Goal: Leave review/rating

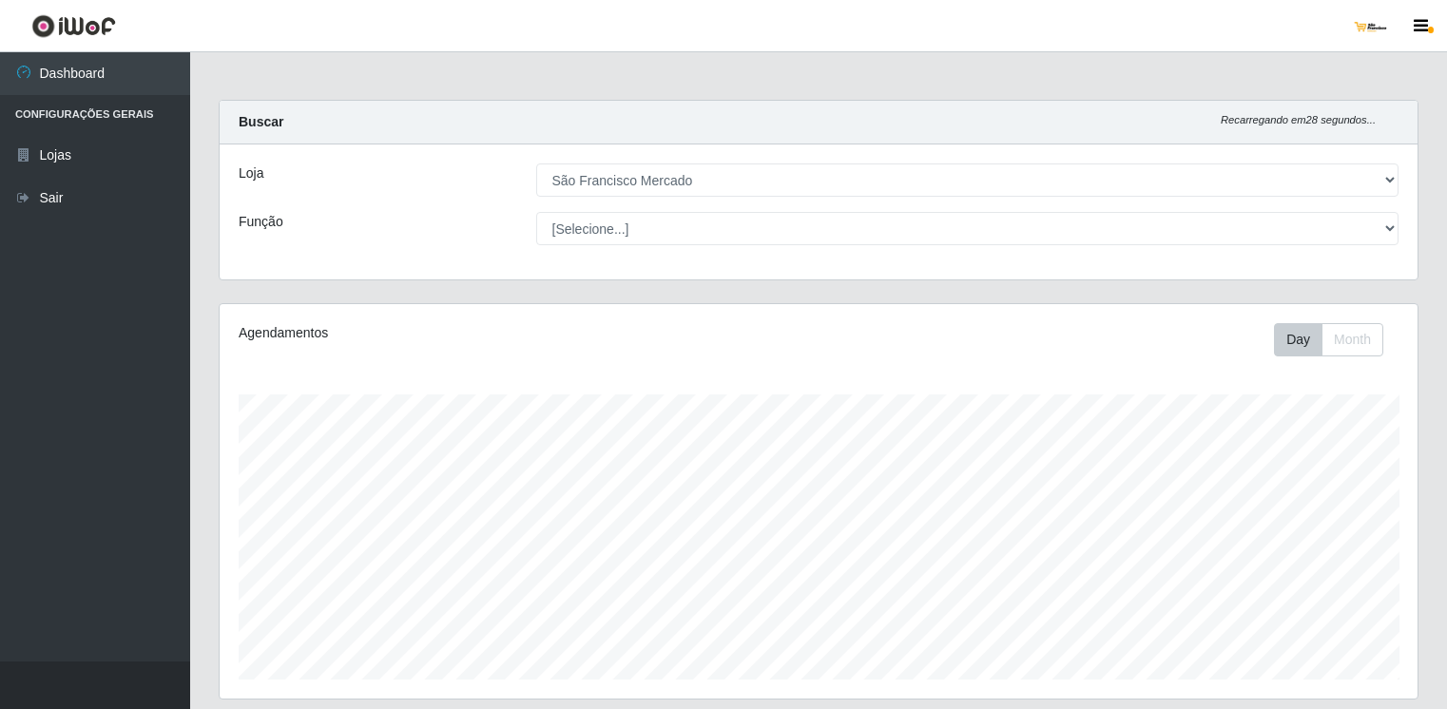
select select "168"
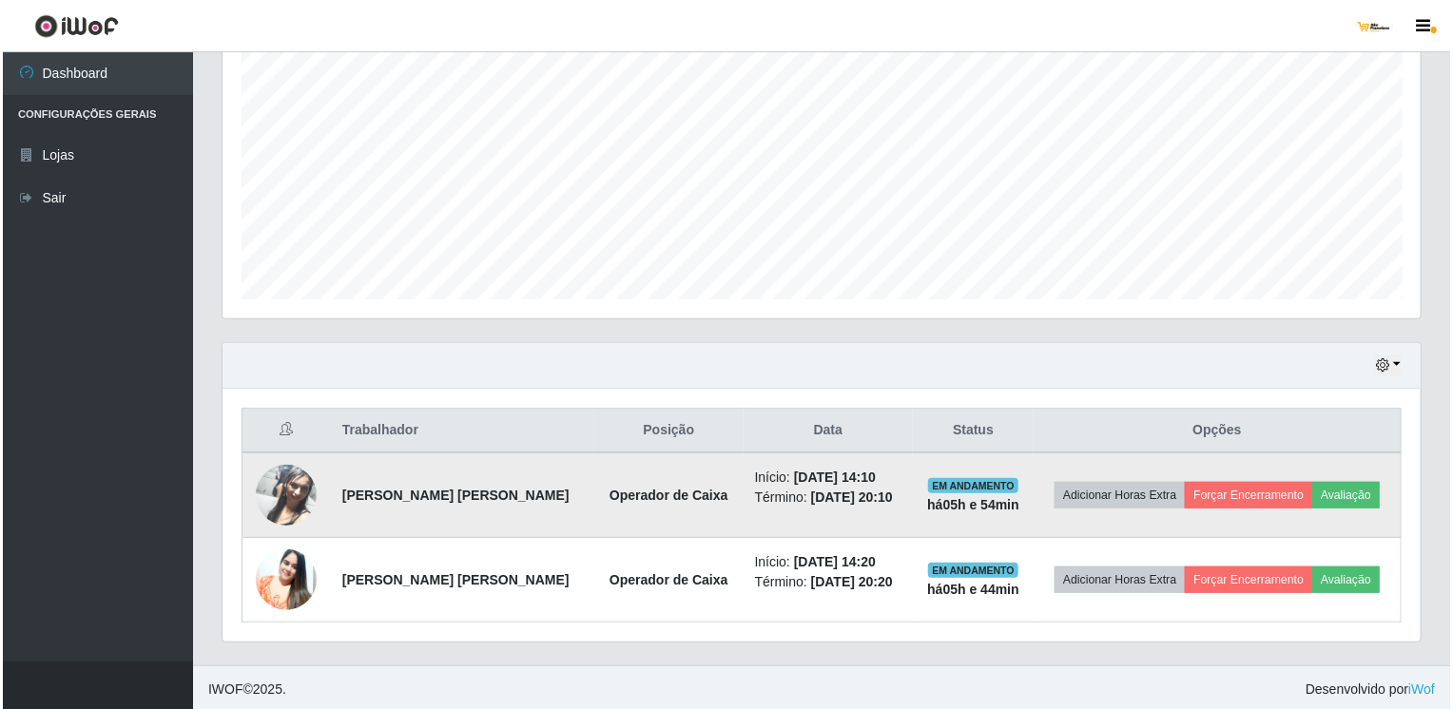
scroll to position [395, 1198]
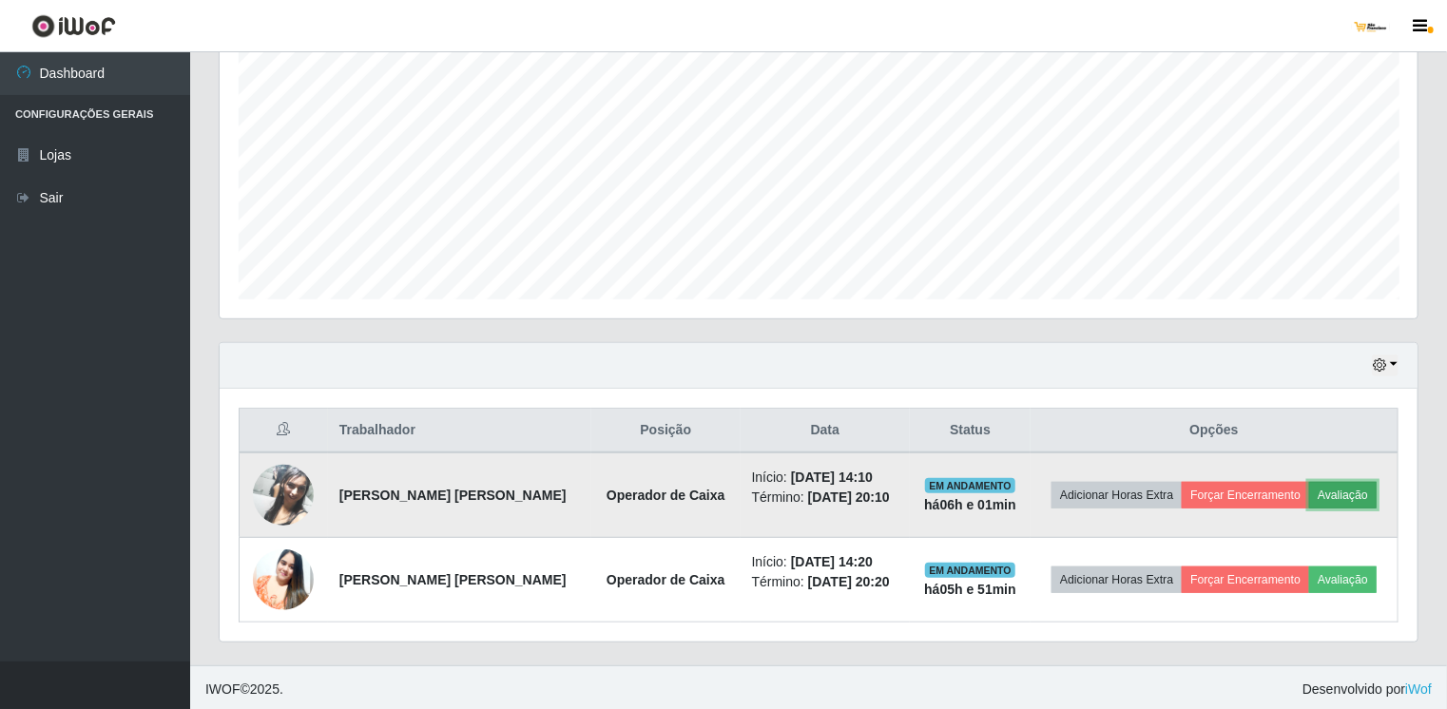
click at [1337, 485] on button "Avaliação" at bounding box center [1344, 495] width 68 height 27
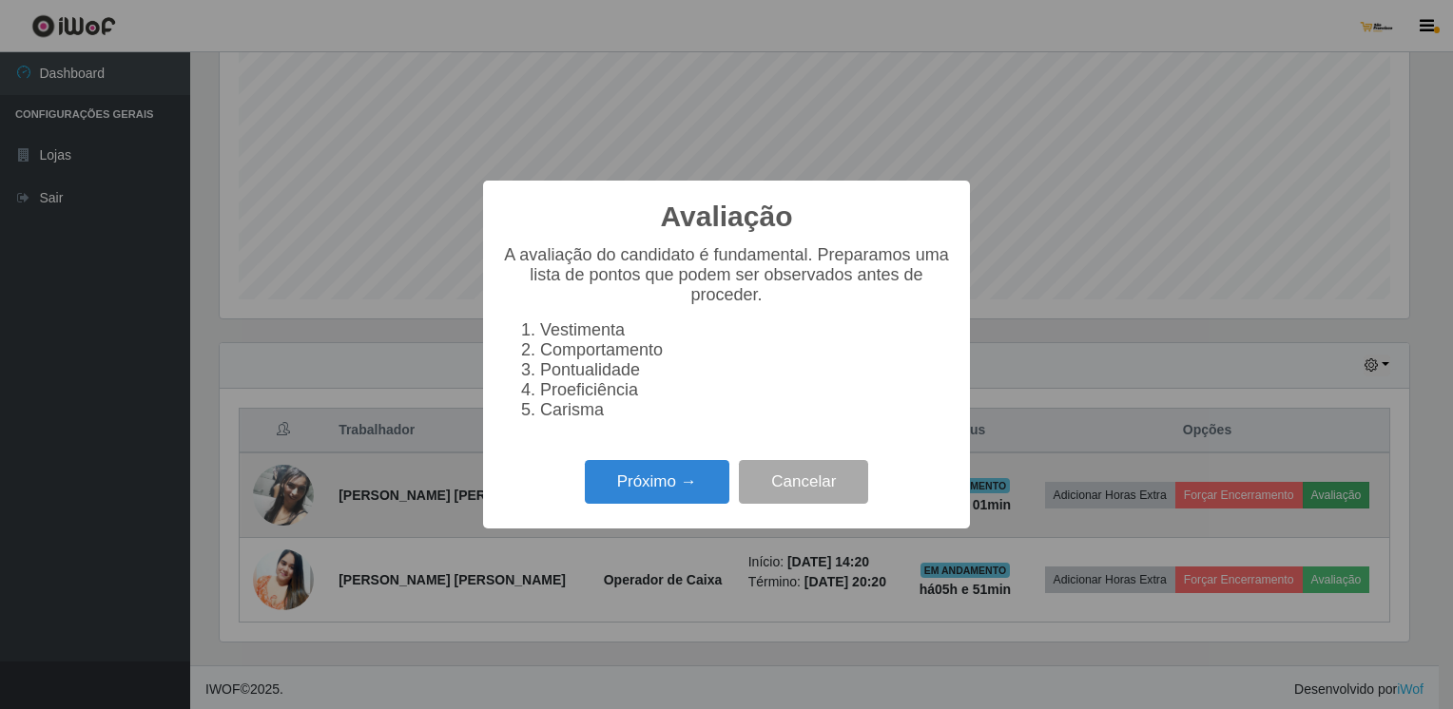
scroll to position [395, 1191]
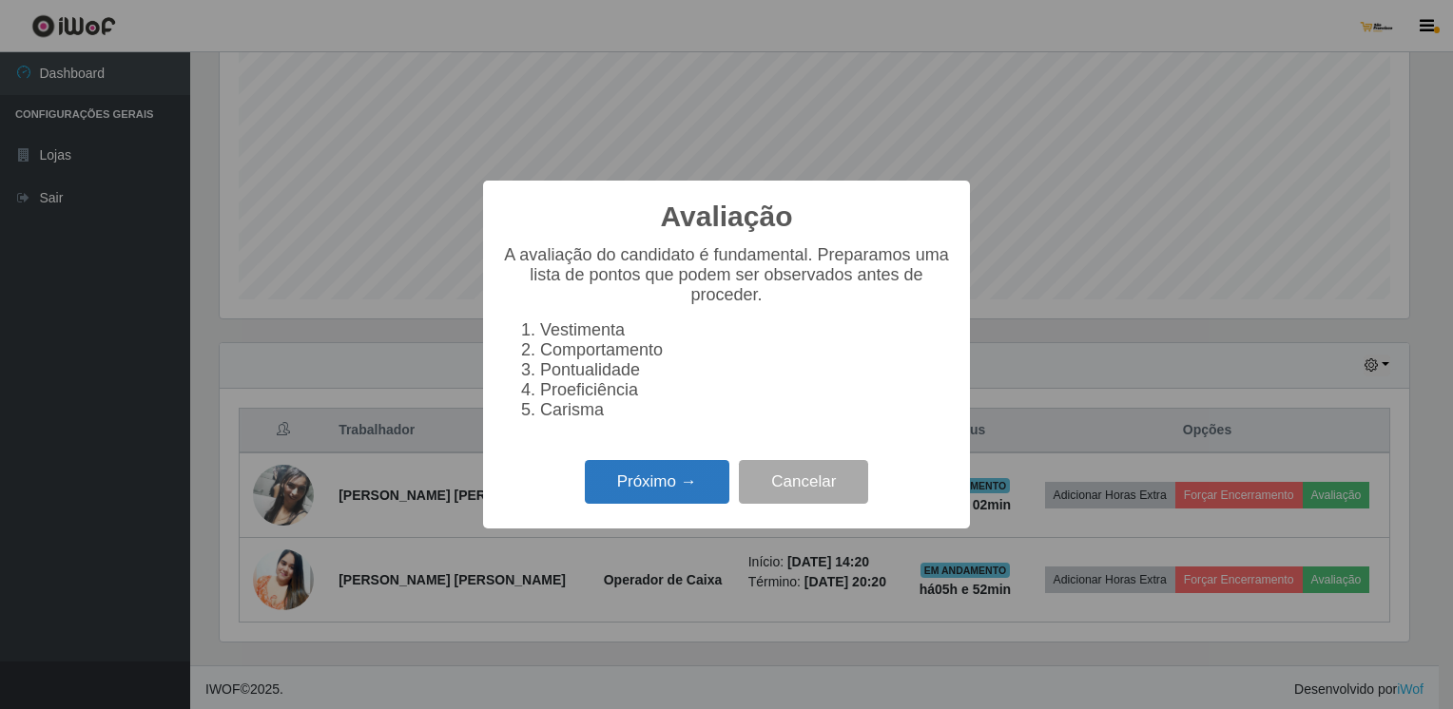
click at [713, 496] on button "Próximo →" at bounding box center [657, 482] width 145 height 45
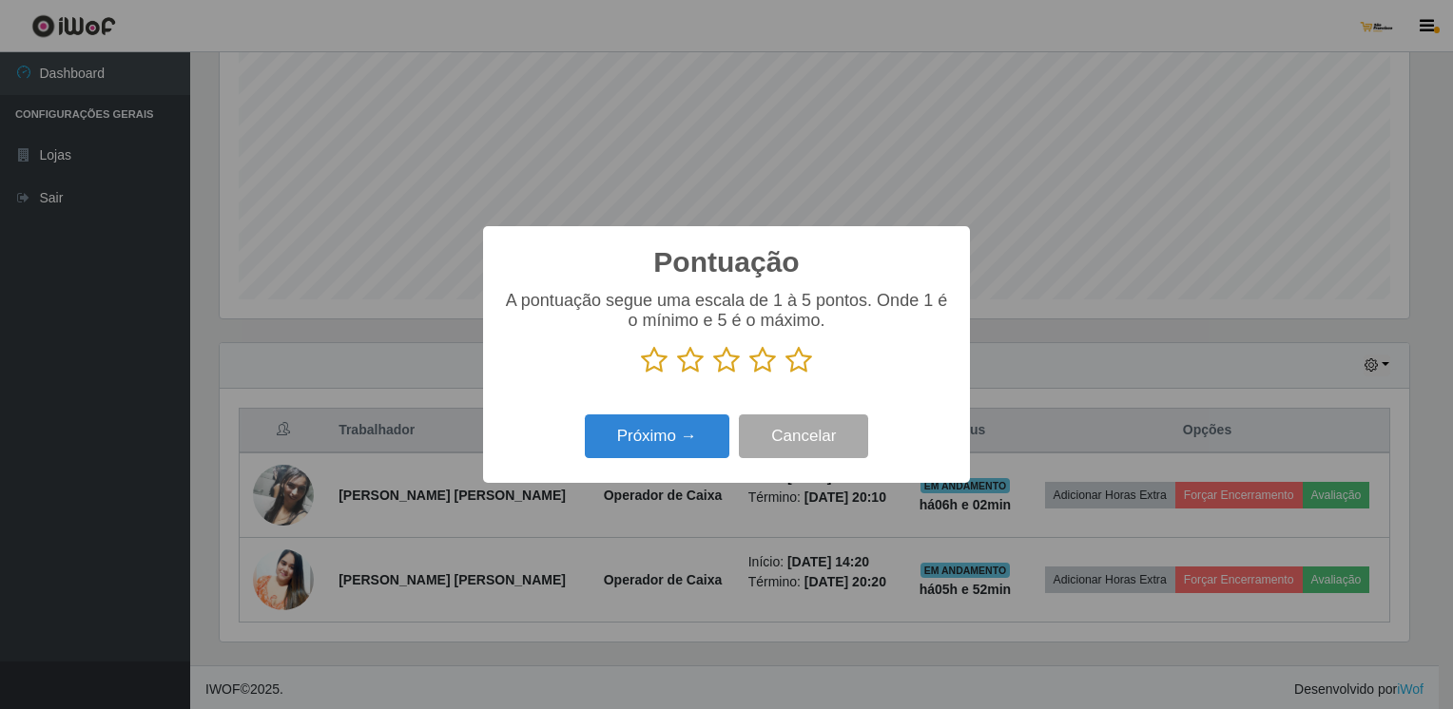
scroll to position [950600, 949804]
click at [805, 369] on icon at bounding box center [799, 360] width 27 height 29
click at [786, 375] on input "radio" at bounding box center [786, 375] width 0 height 0
click at [690, 444] on button "Próximo →" at bounding box center [657, 437] width 145 height 45
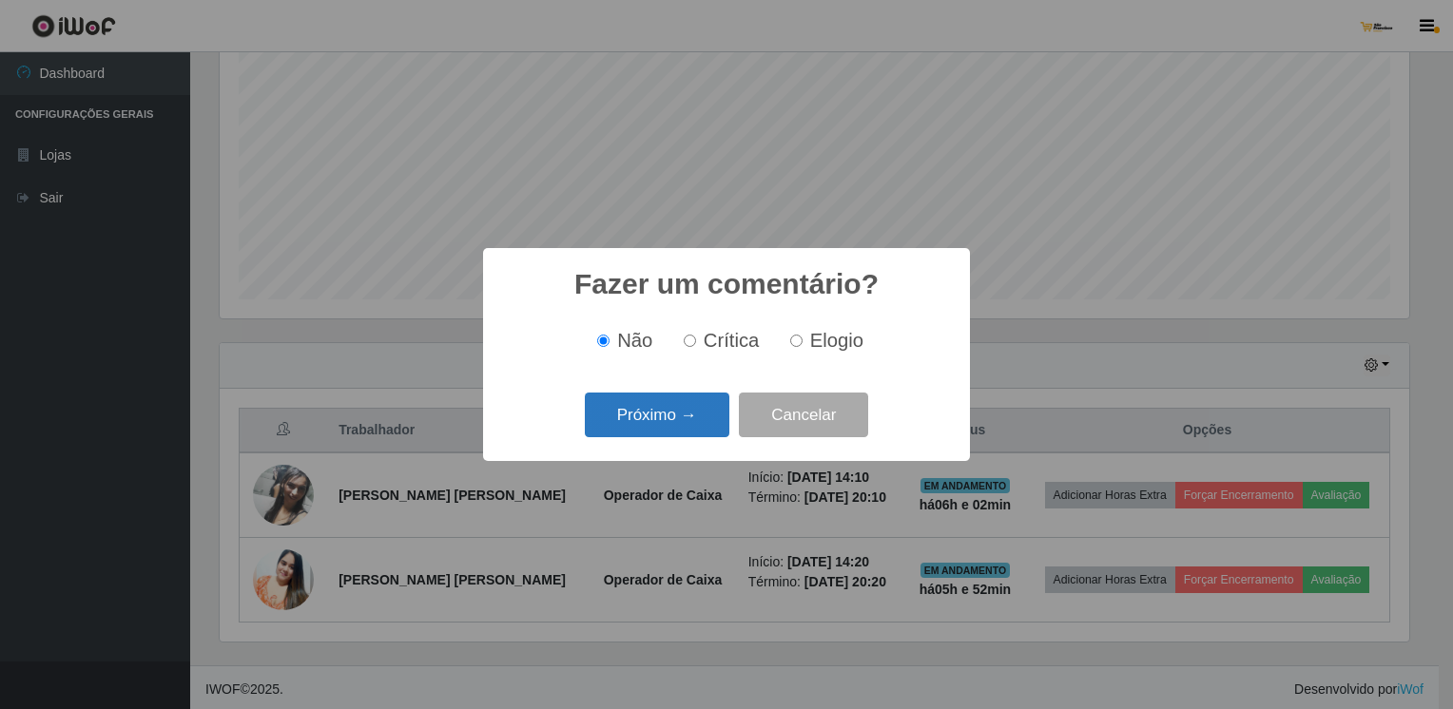
click at [685, 416] on button "Próximo →" at bounding box center [657, 415] width 145 height 45
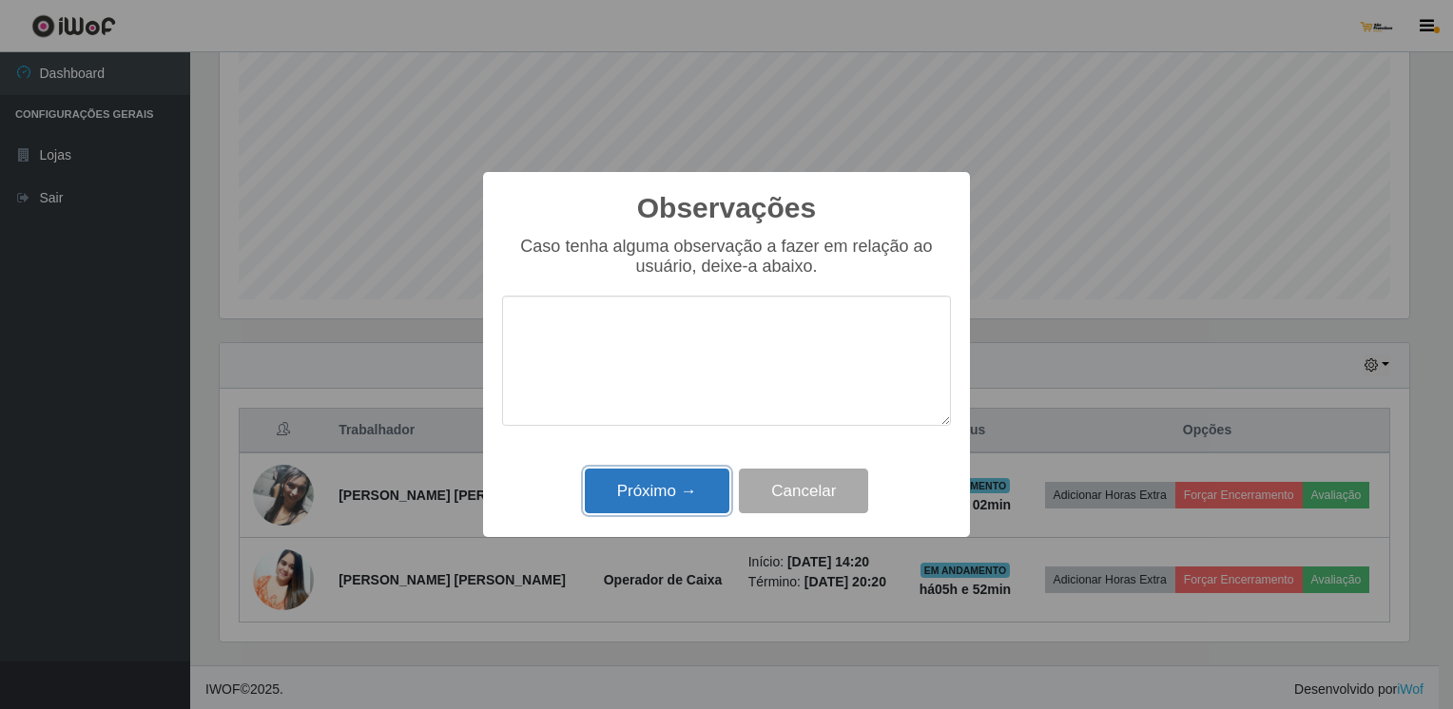
click at [685, 497] on button "Próximo →" at bounding box center [657, 491] width 145 height 45
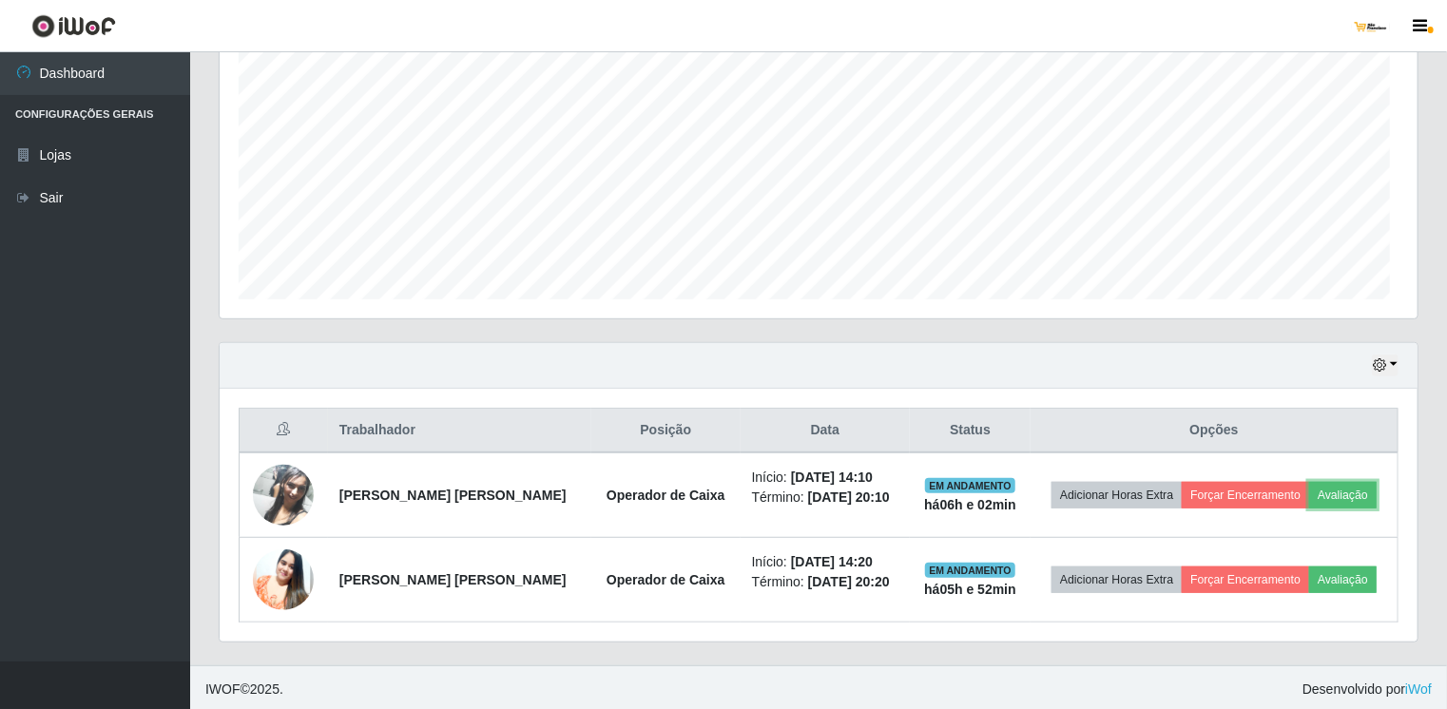
scroll to position [395, 1198]
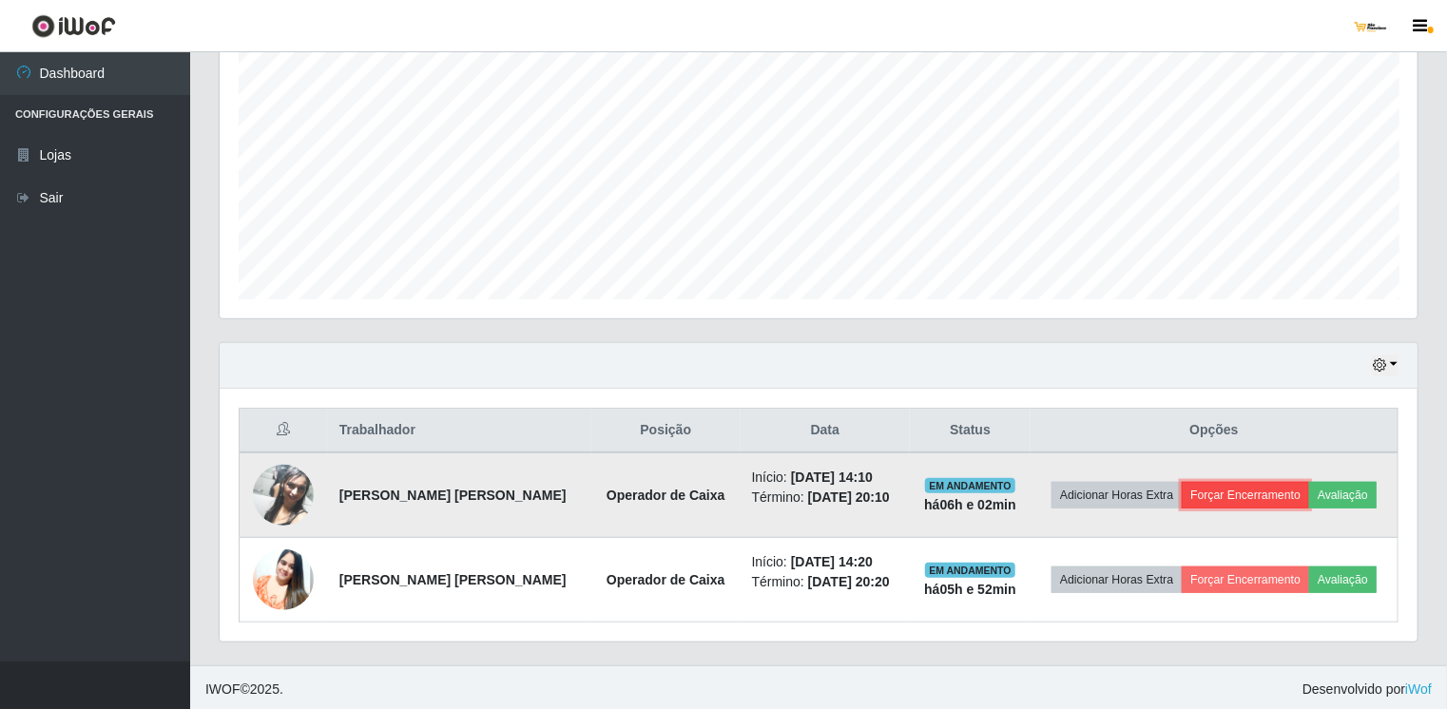
click at [1229, 487] on button "Forçar Encerramento" at bounding box center [1245, 495] width 127 height 27
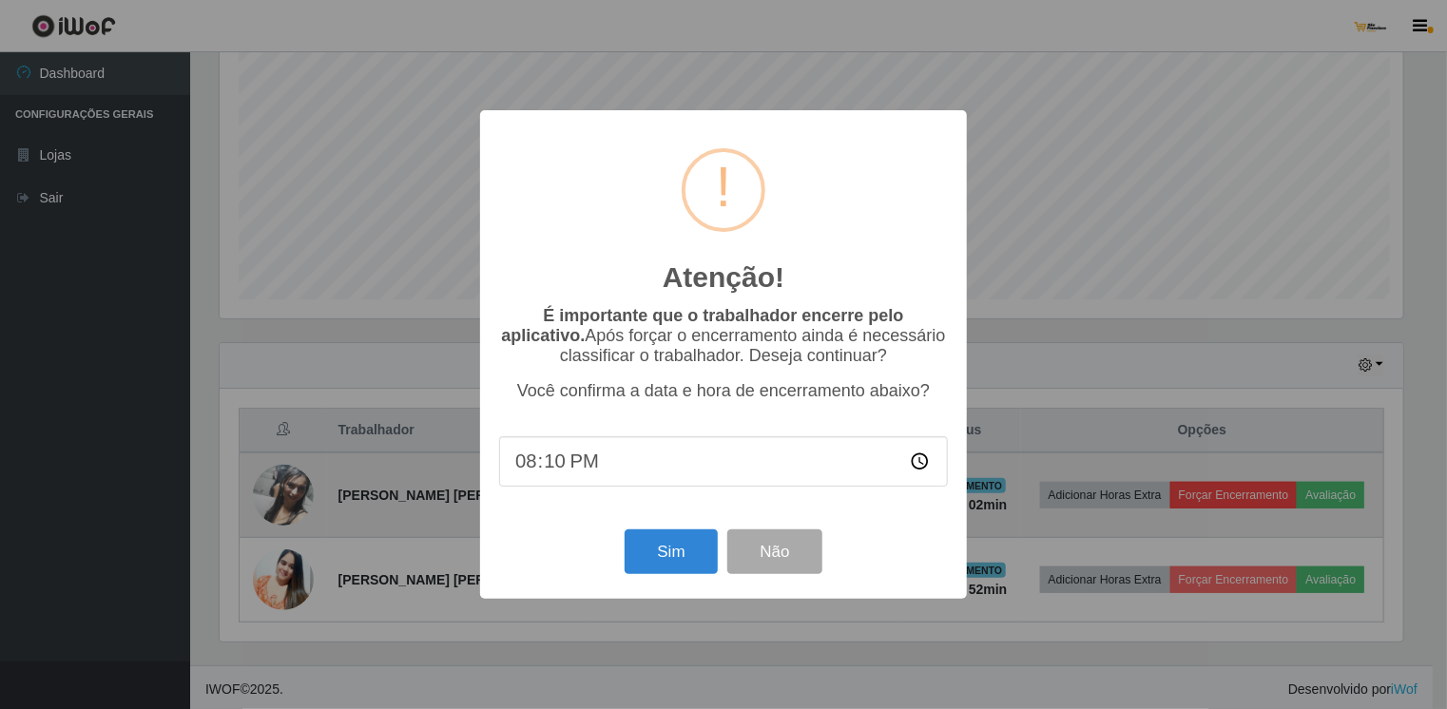
scroll to position [395, 1191]
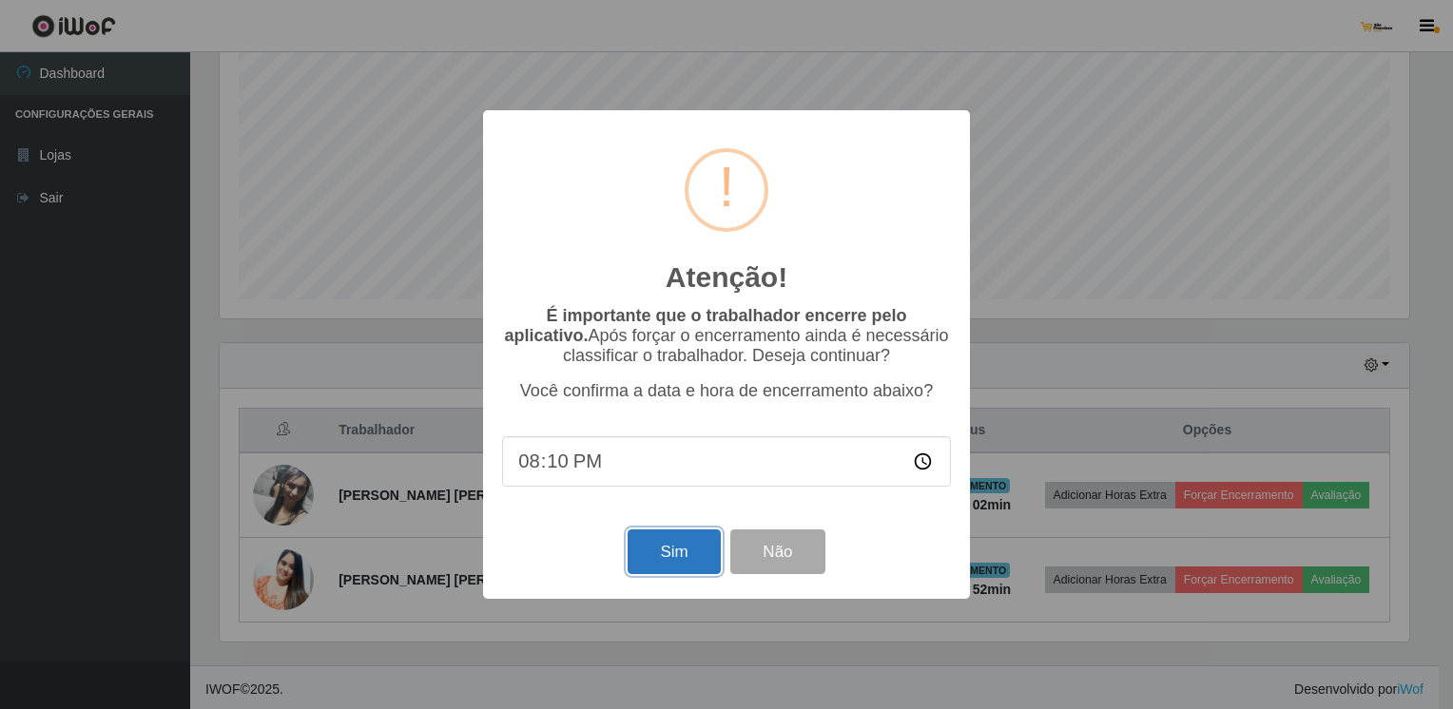
click at [698, 554] on button "Sim" at bounding box center [674, 552] width 92 height 45
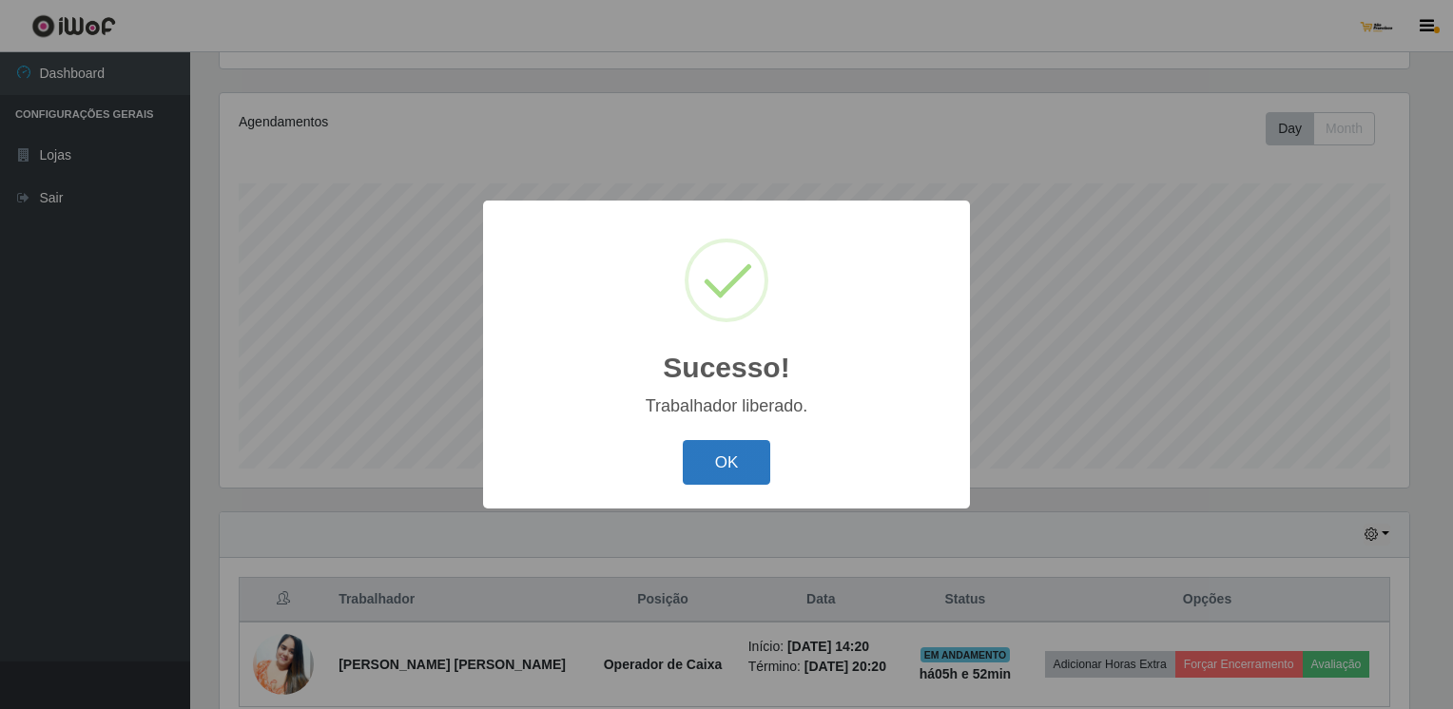
click at [727, 458] on button "OK" at bounding box center [727, 462] width 88 height 45
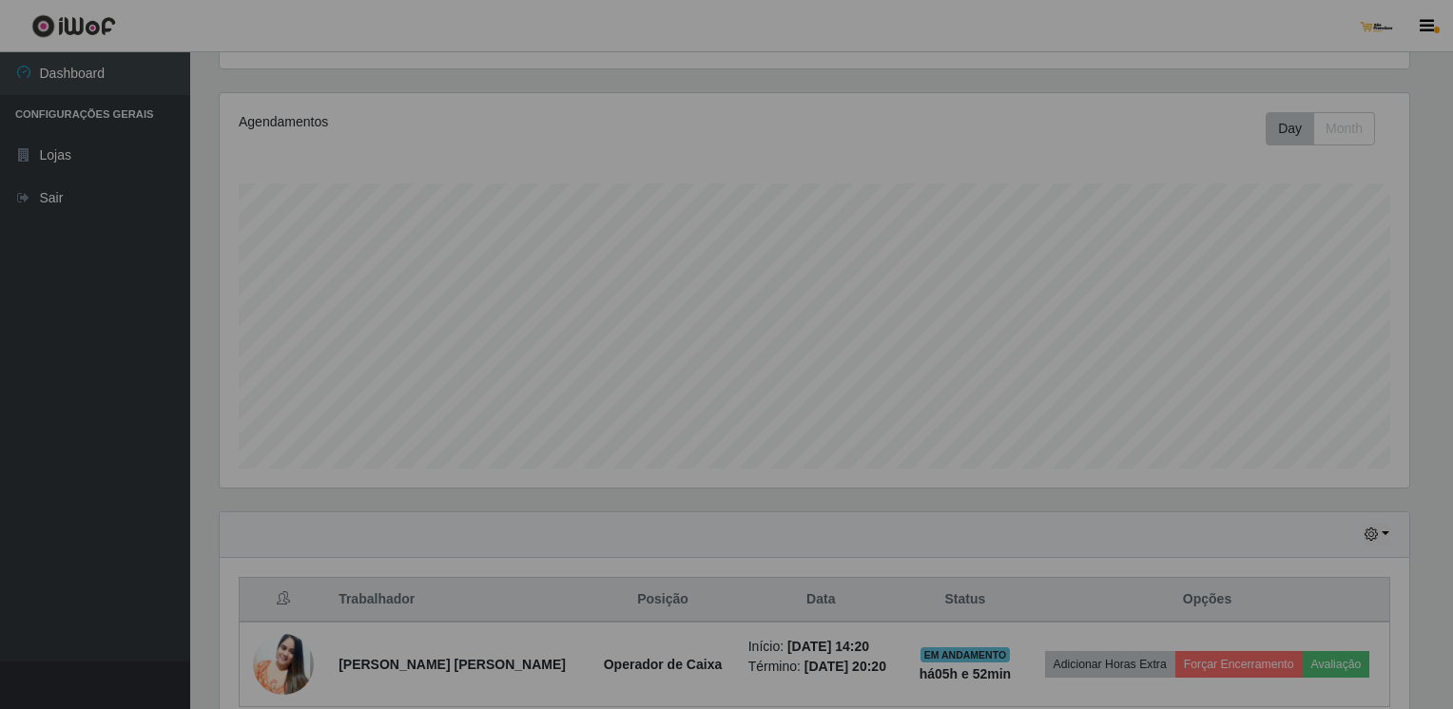
scroll to position [395, 1198]
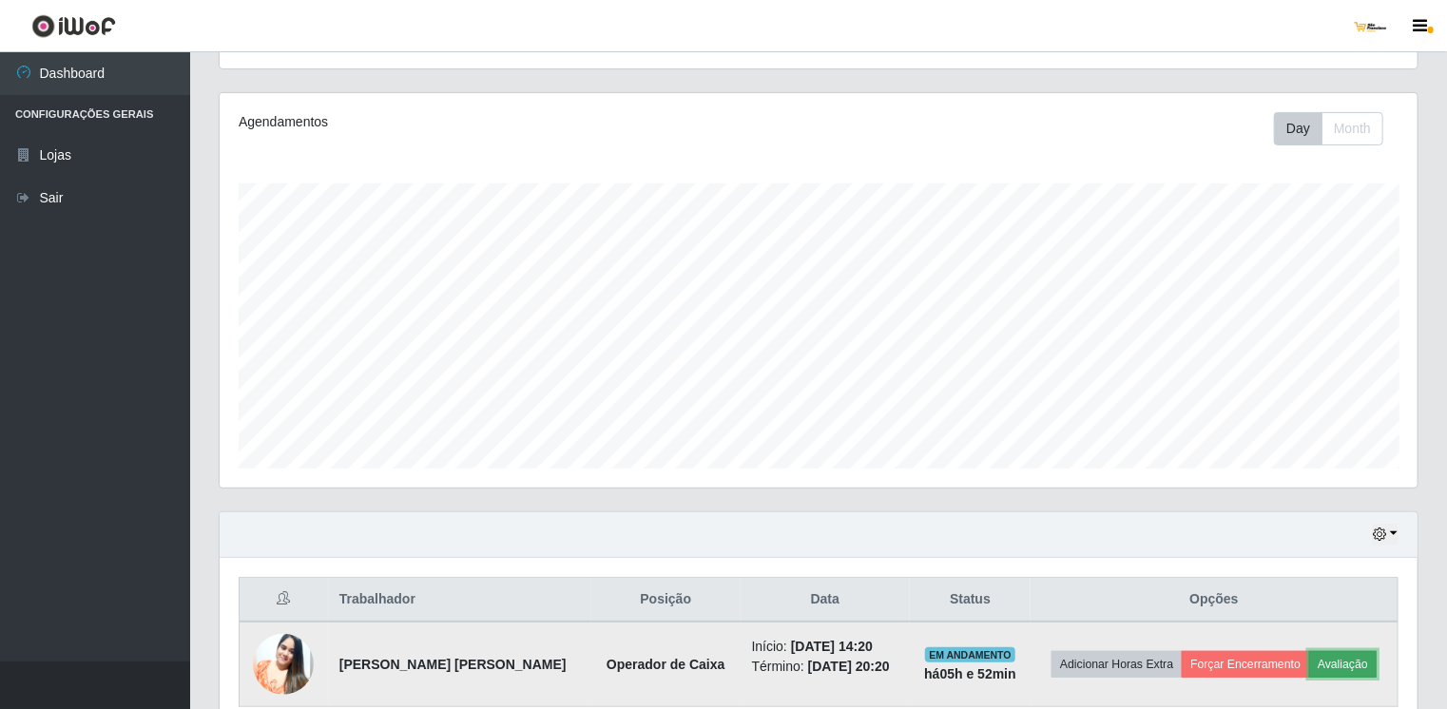
click at [1329, 664] on button "Avaliação" at bounding box center [1344, 664] width 68 height 27
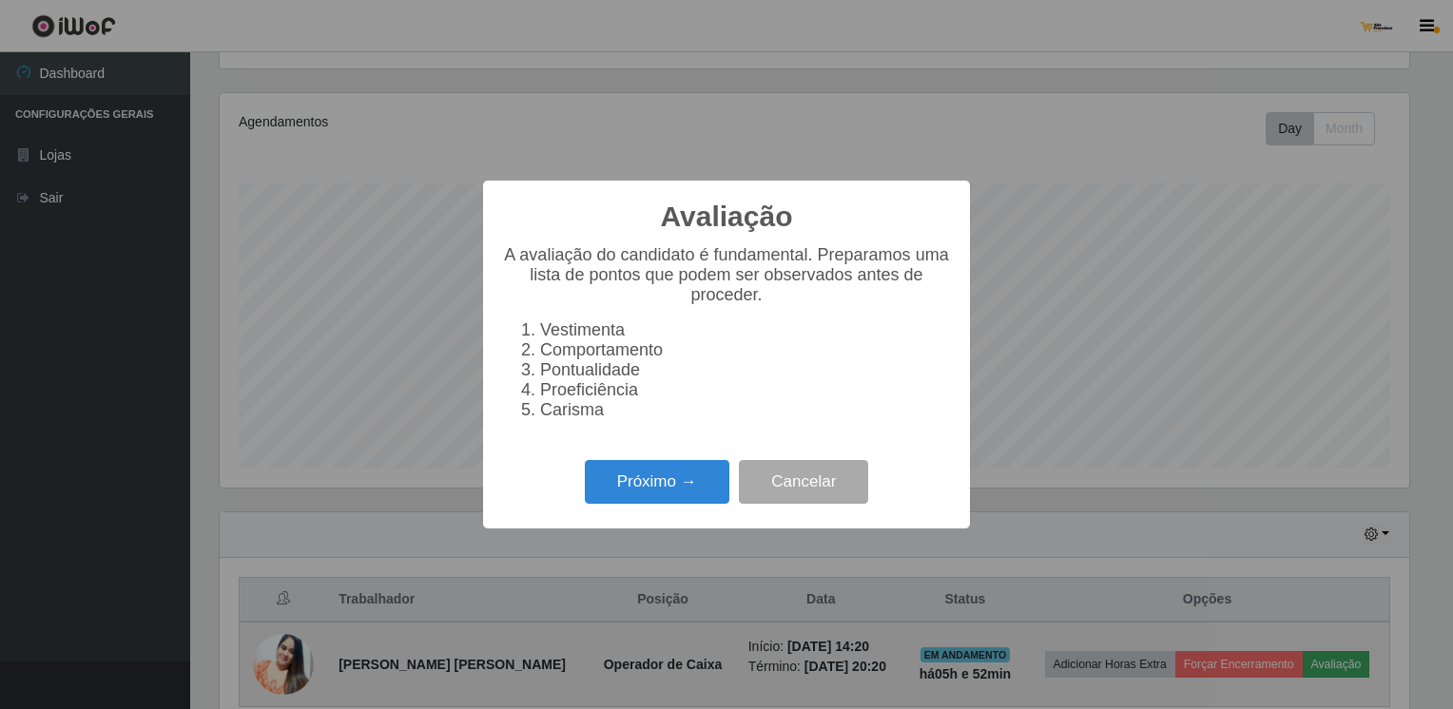
scroll to position [395, 1191]
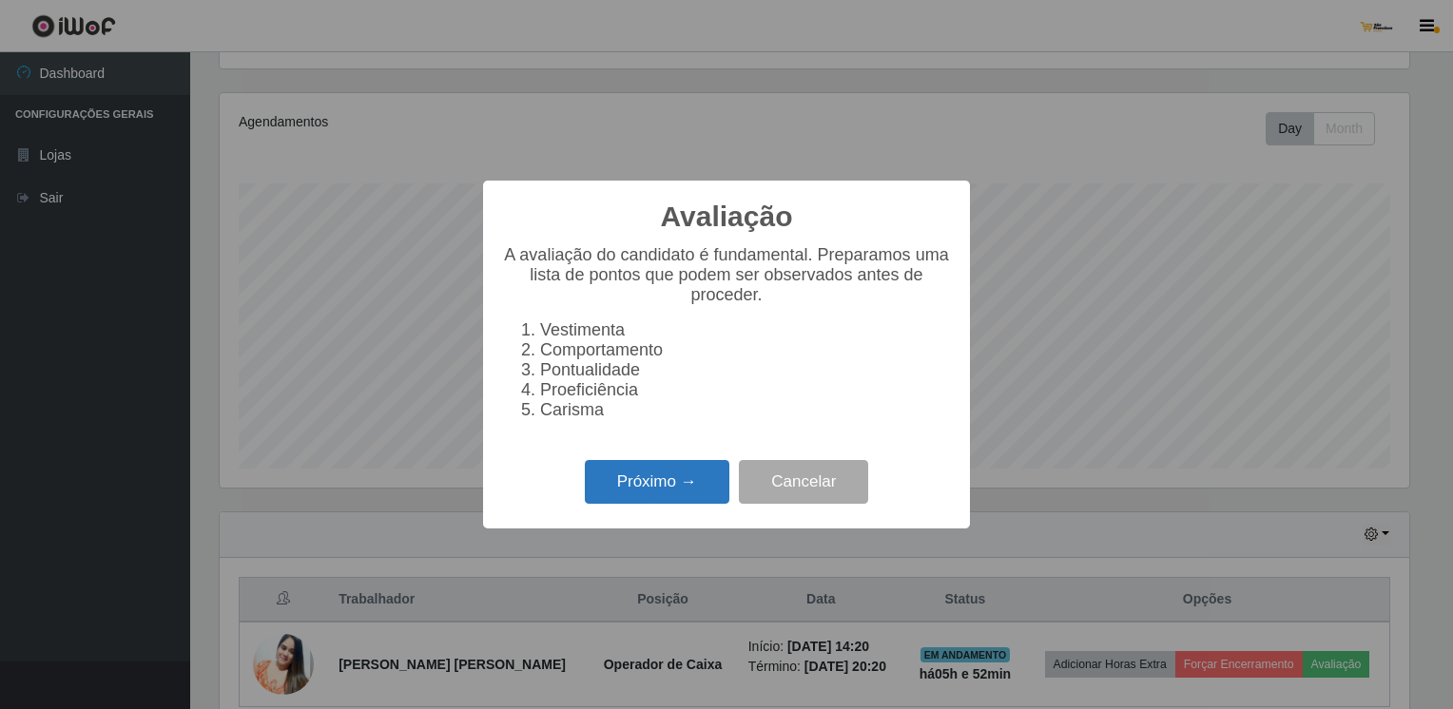
click at [679, 502] on button "Próximo →" at bounding box center [657, 482] width 145 height 45
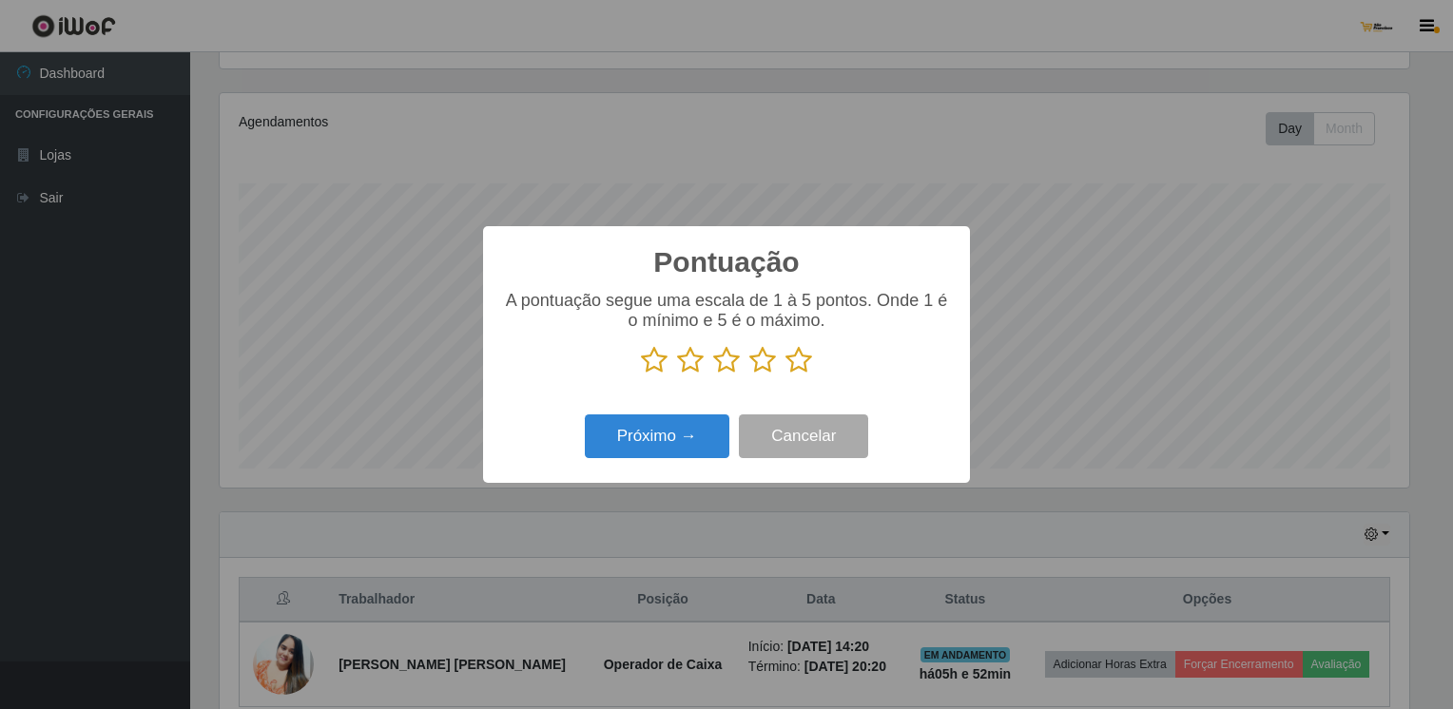
click at [805, 357] on icon at bounding box center [799, 360] width 27 height 29
click at [786, 375] on input "radio" at bounding box center [786, 375] width 0 height 0
click at [677, 434] on button "Próximo →" at bounding box center [657, 437] width 145 height 45
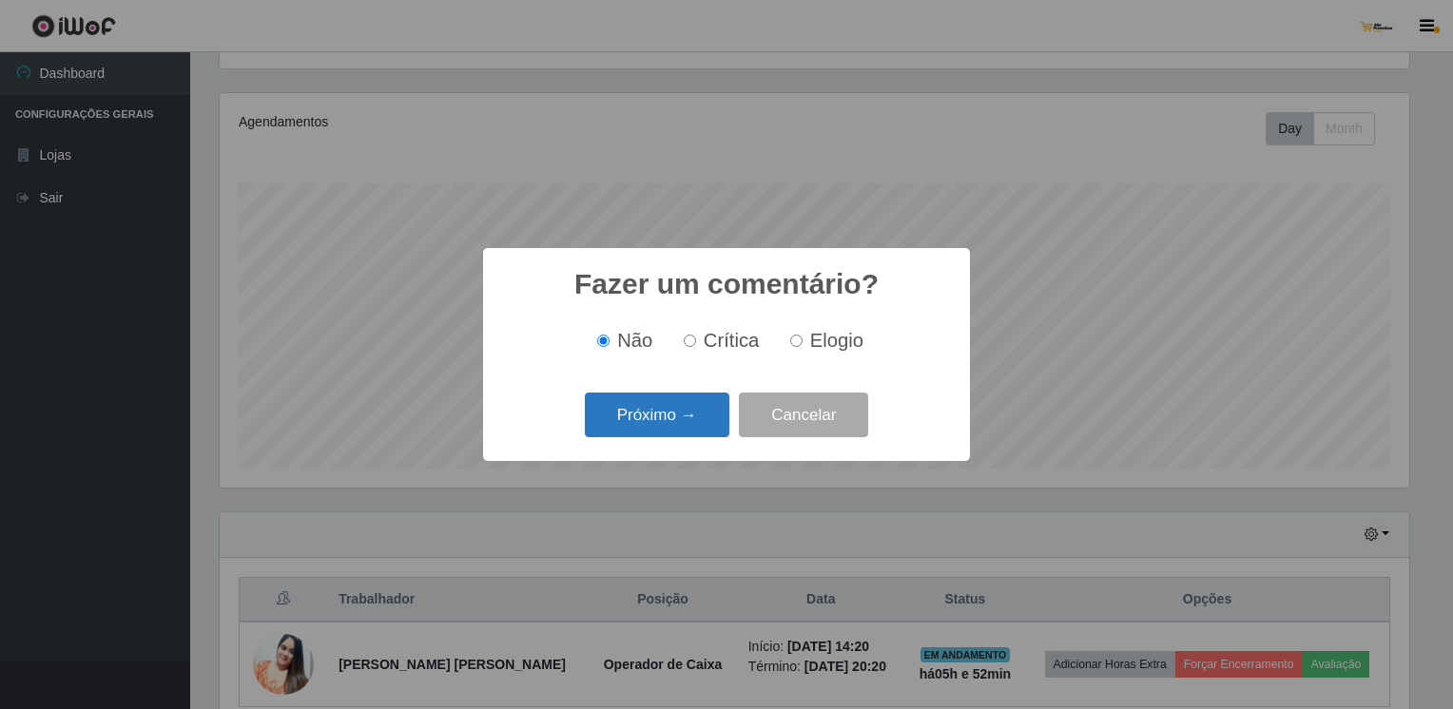
click at [685, 421] on button "Próximo →" at bounding box center [657, 415] width 145 height 45
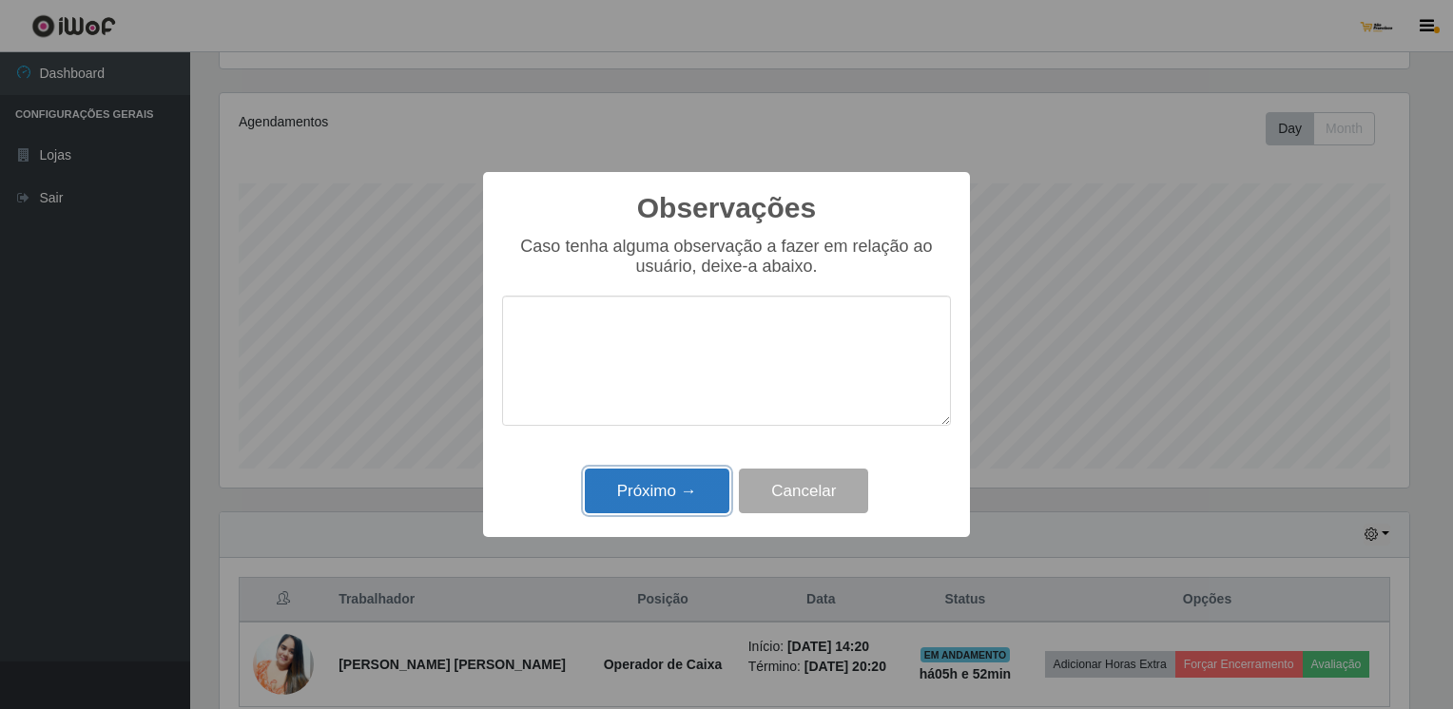
click at [718, 509] on button "Próximo →" at bounding box center [657, 491] width 145 height 45
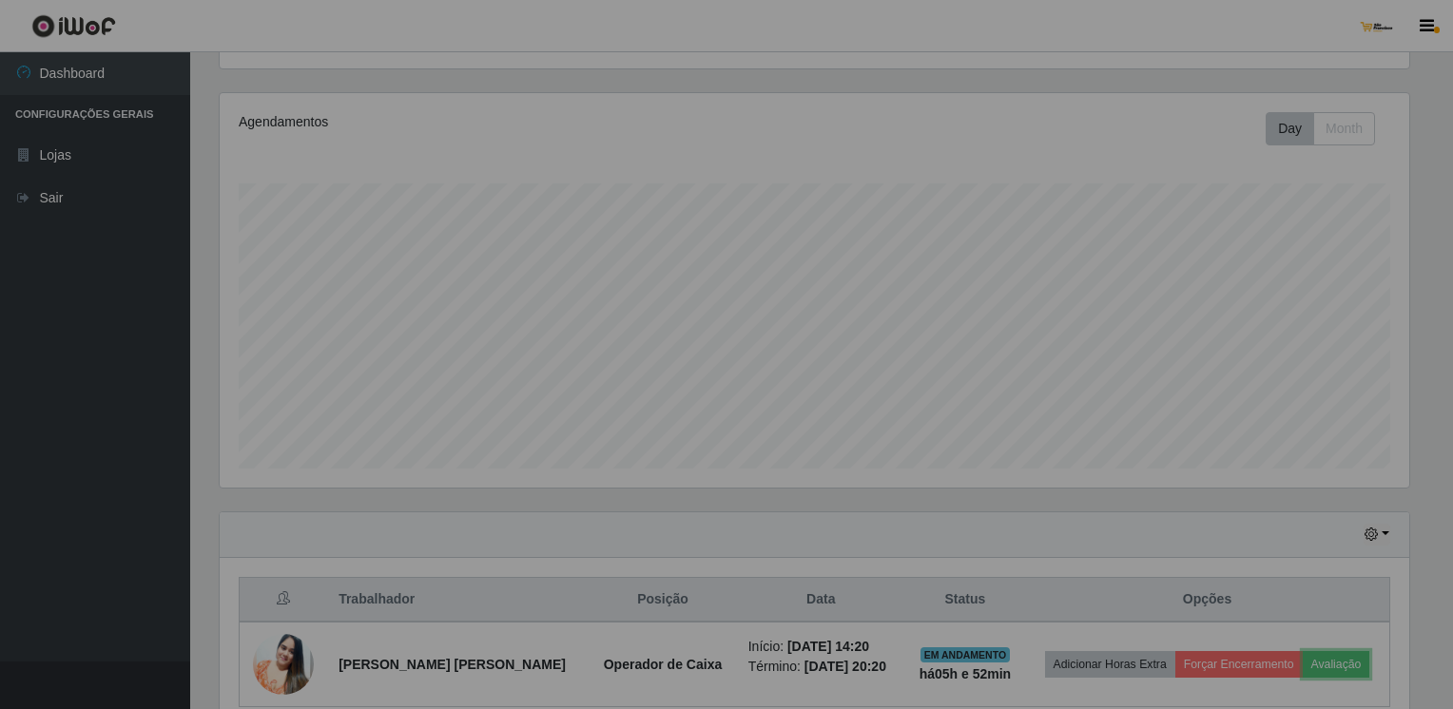
scroll to position [395, 1198]
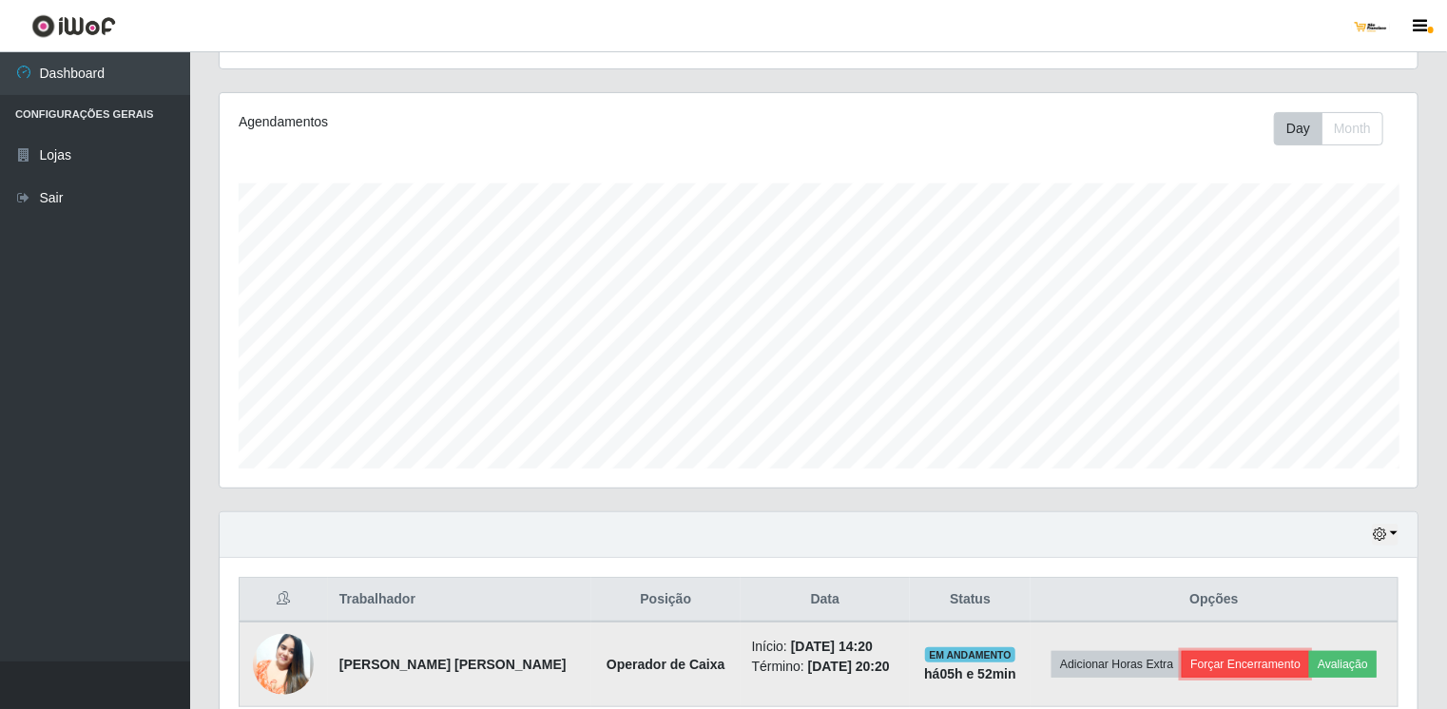
click at [1244, 659] on button "Forçar Encerramento" at bounding box center [1245, 664] width 127 height 27
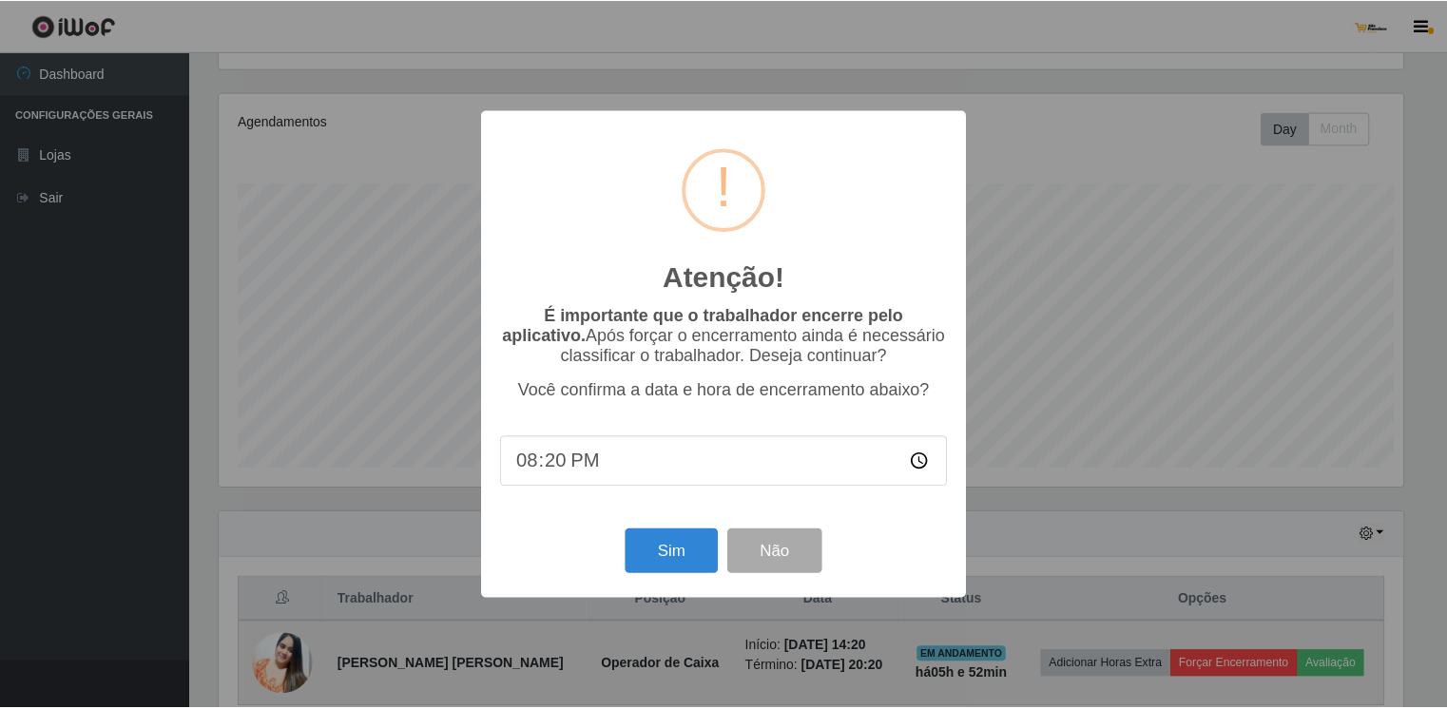
scroll to position [395, 1191]
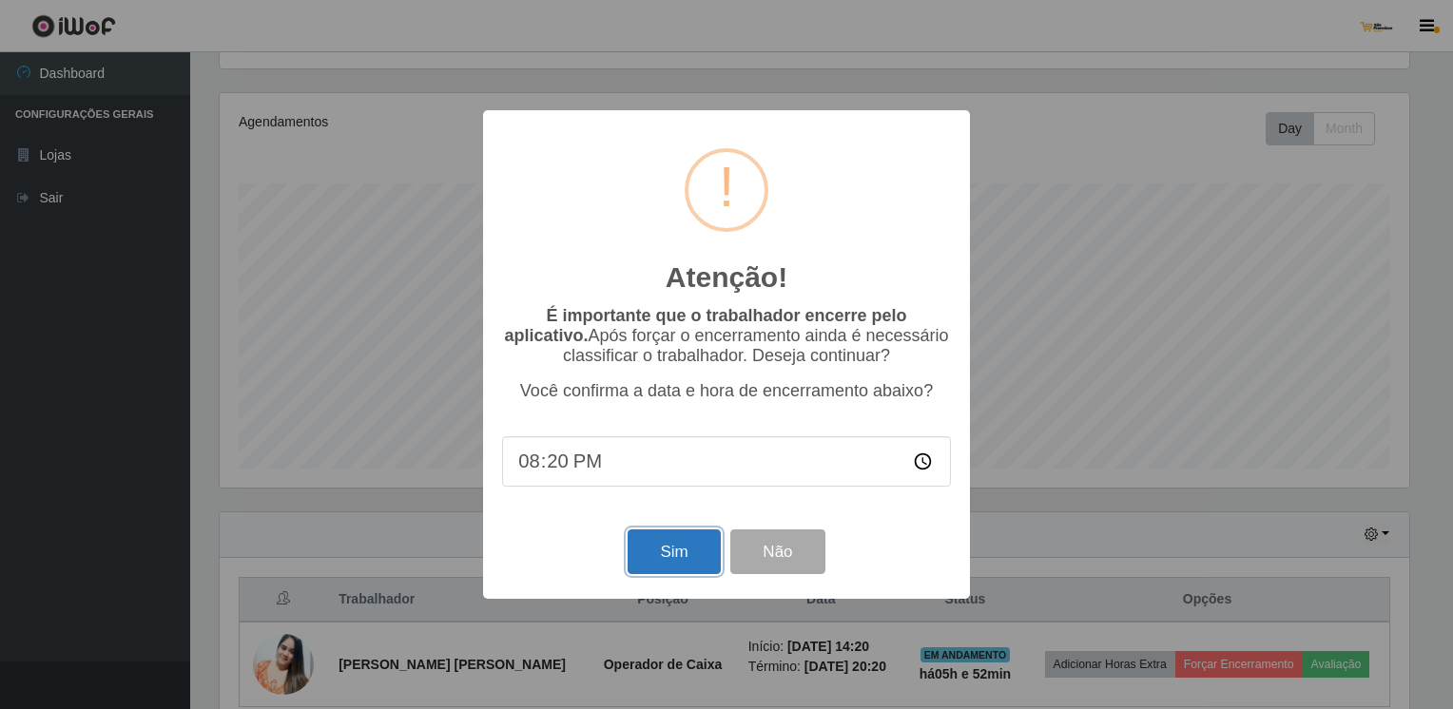
click at [705, 554] on button "Sim" at bounding box center [674, 552] width 92 height 45
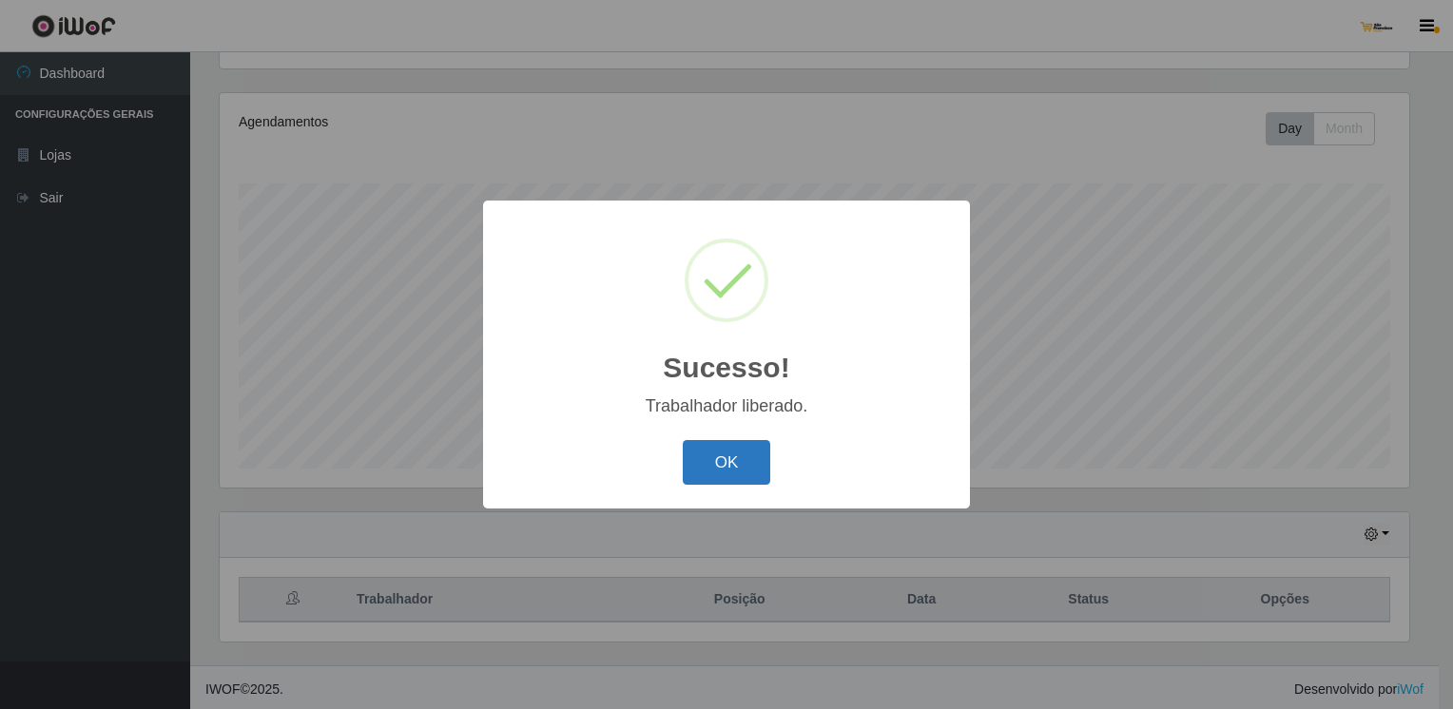
click at [735, 466] on button "OK" at bounding box center [727, 462] width 88 height 45
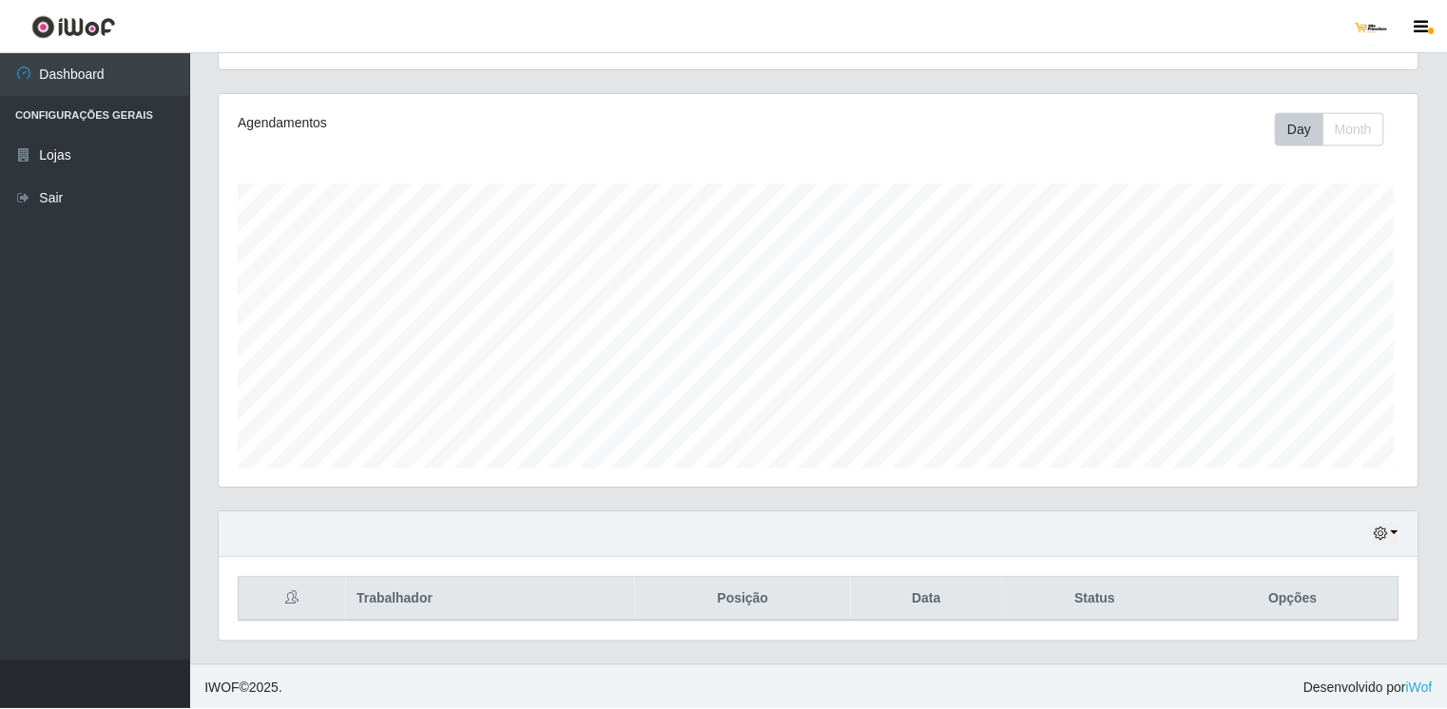
scroll to position [395, 1198]
